Goal: Task Accomplishment & Management: Use online tool/utility

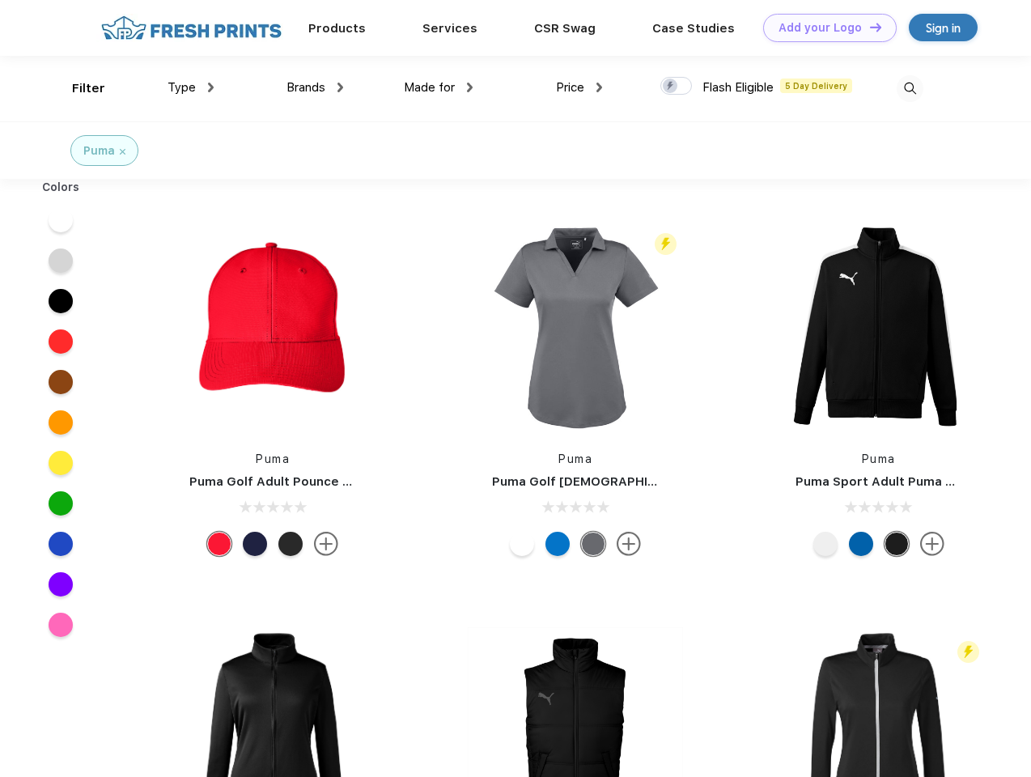
click at [824, 28] on link "Add your Logo Design Tool" at bounding box center [829, 28] width 133 height 28
click at [0, 0] on div "Design Tool" at bounding box center [0, 0] width 0 height 0
click at [868, 27] on link "Add your Logo Design Tool" at bounding box center [829, 28] width 133 height 28
click at [78, 88] on div "Filter" at bounding box center [88, 88] width 33 height 19
click at [191, 87] on span "Type" at bounding box center [181, 87] width 28 height 15
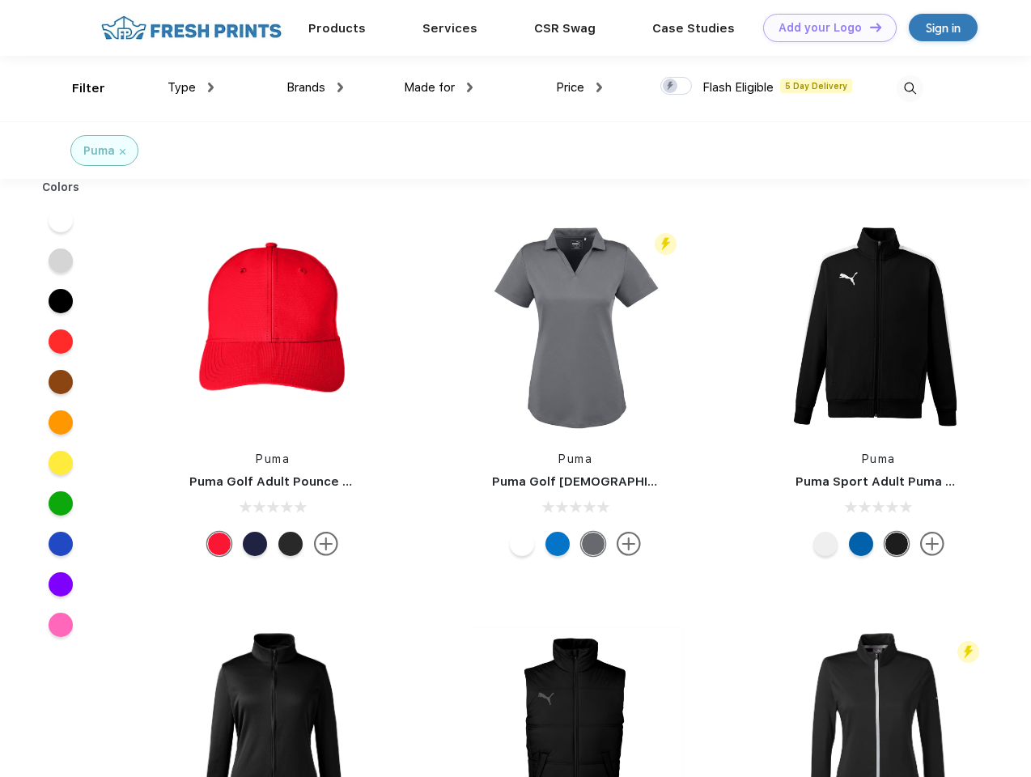
click at [315, 87] on span "Brands" at bounding box center [305, 87] width 39 height 15
click at [438, 87] on span "Made for" at bounding box center [429, 87] width 51 height 15
click at [579, 87] on span "Price" at bounding box center [570, 87] width 28 height 15
click at [676, 87] on div at bounding box center [676, 86] width 32 height 18
click at [671, 87] on input "checkbox" at bounding box center [665, 81] width 11 height 11
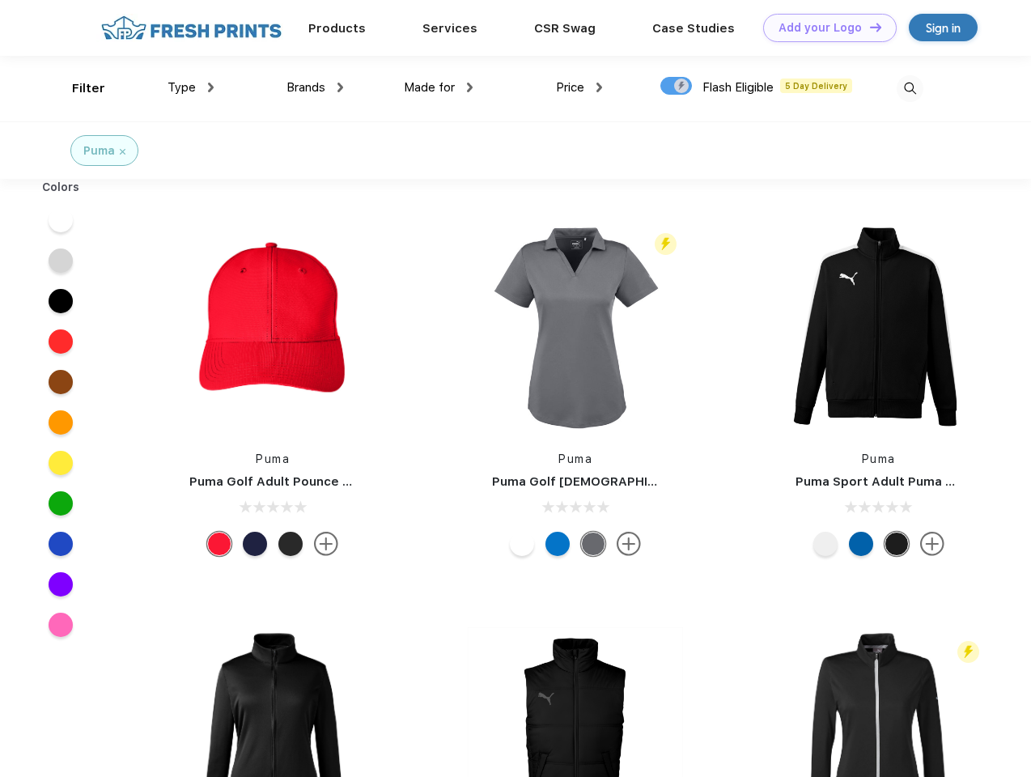
click at [909, 88] on img at bounding box center [909, 88] width 27 height 27
